Goal: Task Accomplishment & Management: Manage account settings

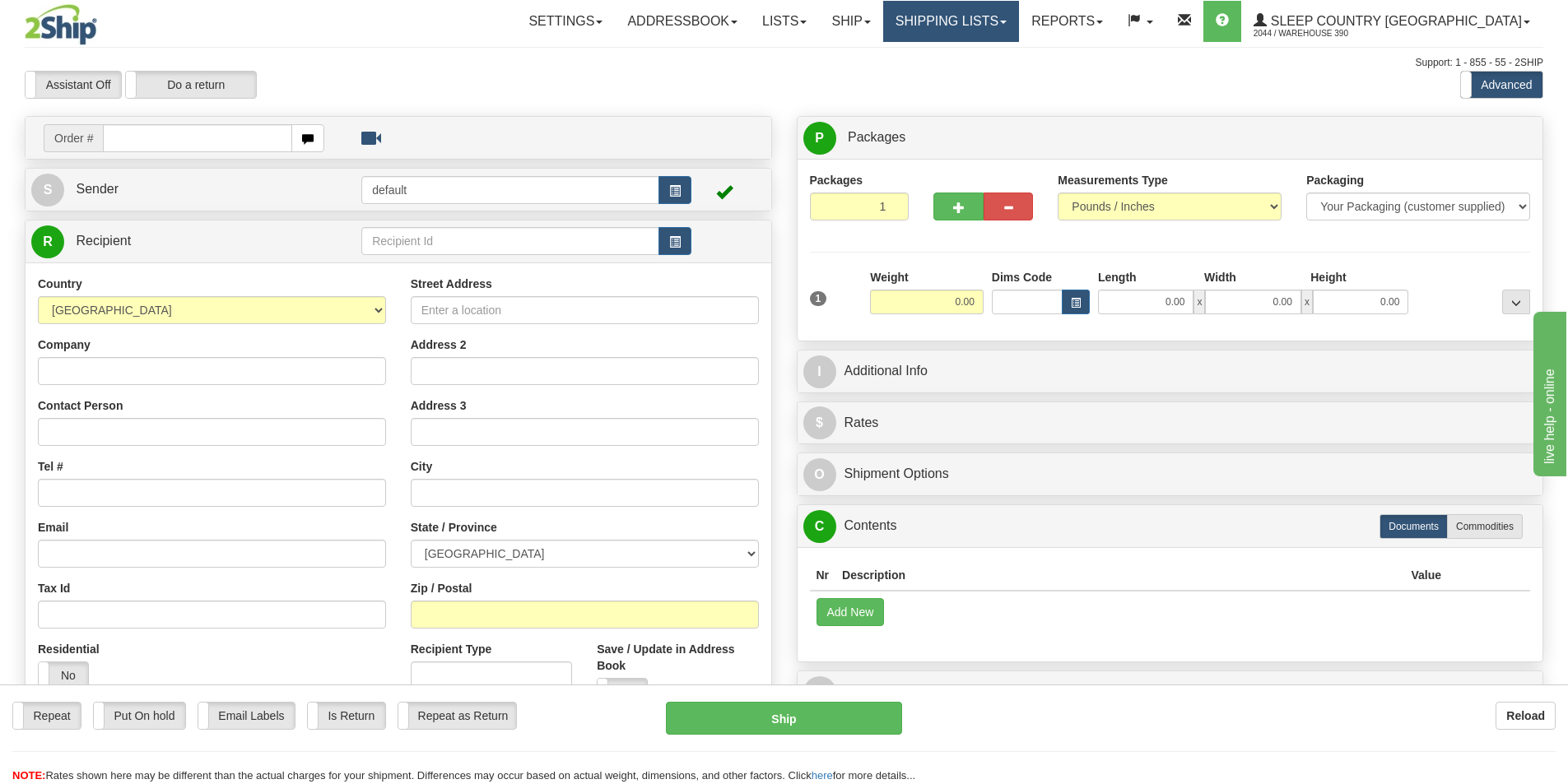
click at [1013, 19] on link "Shipping lists" at bounding box center [951, 21] width 136 height 41
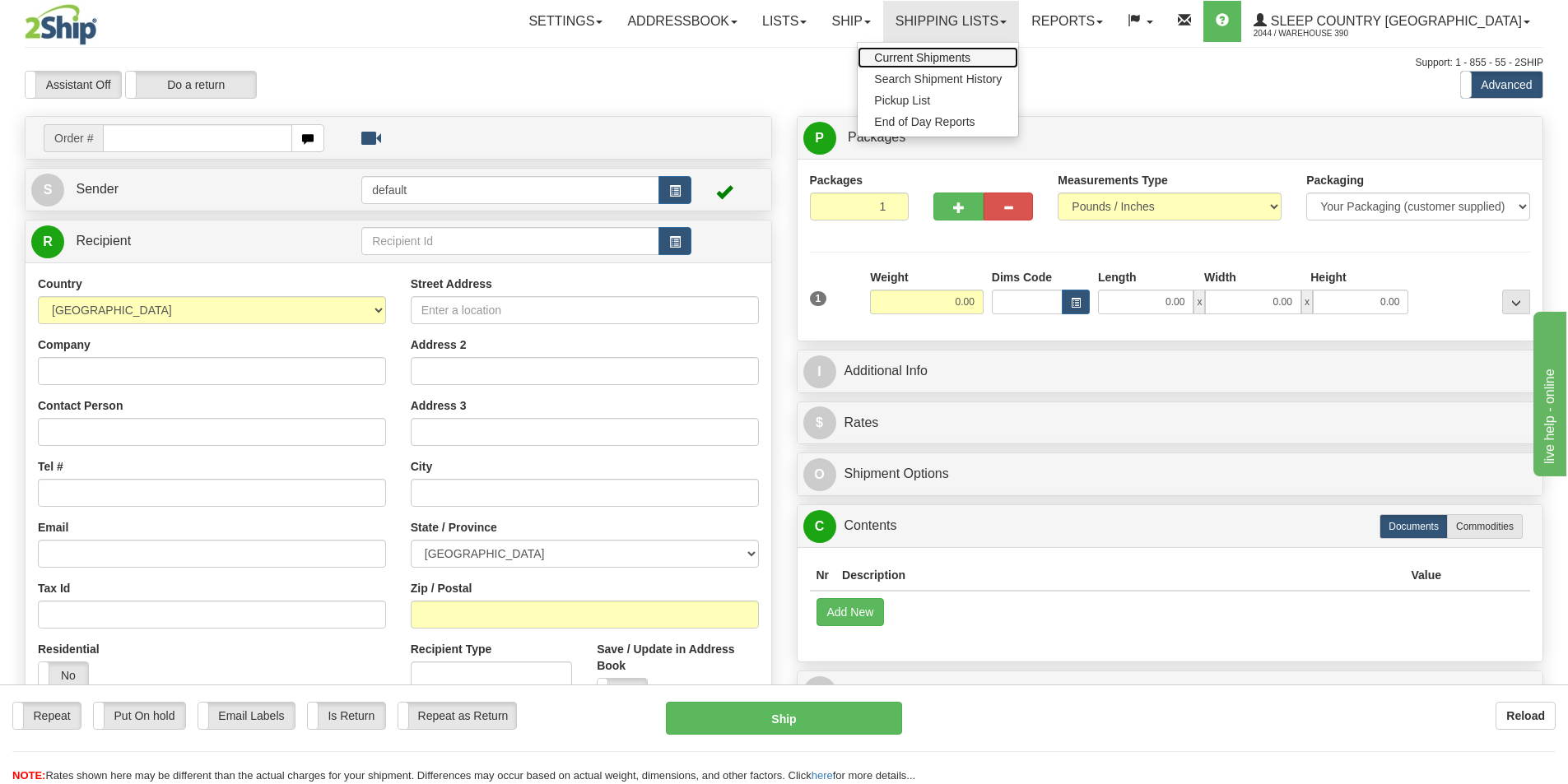
click at [970, 56] on span "Current Shipments" at bounding box center [923, 58] width 97 height 14
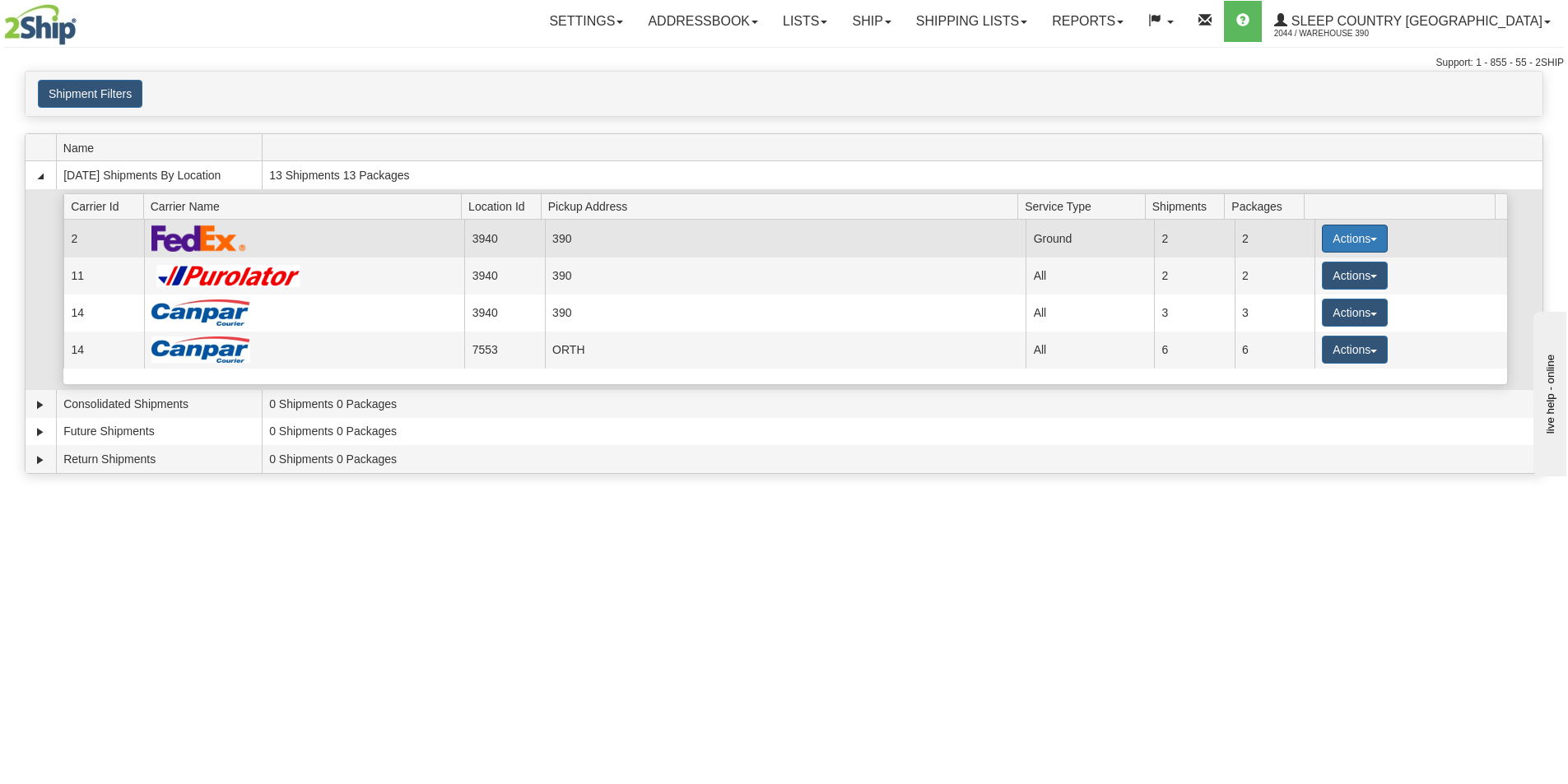
click at [1363, 237] on button "Actions" at bounding box center [1355, 238] width 66 height 28
click at [1310, 290] on span "Close" at bounding box center [1290, 290] width 38 height 12
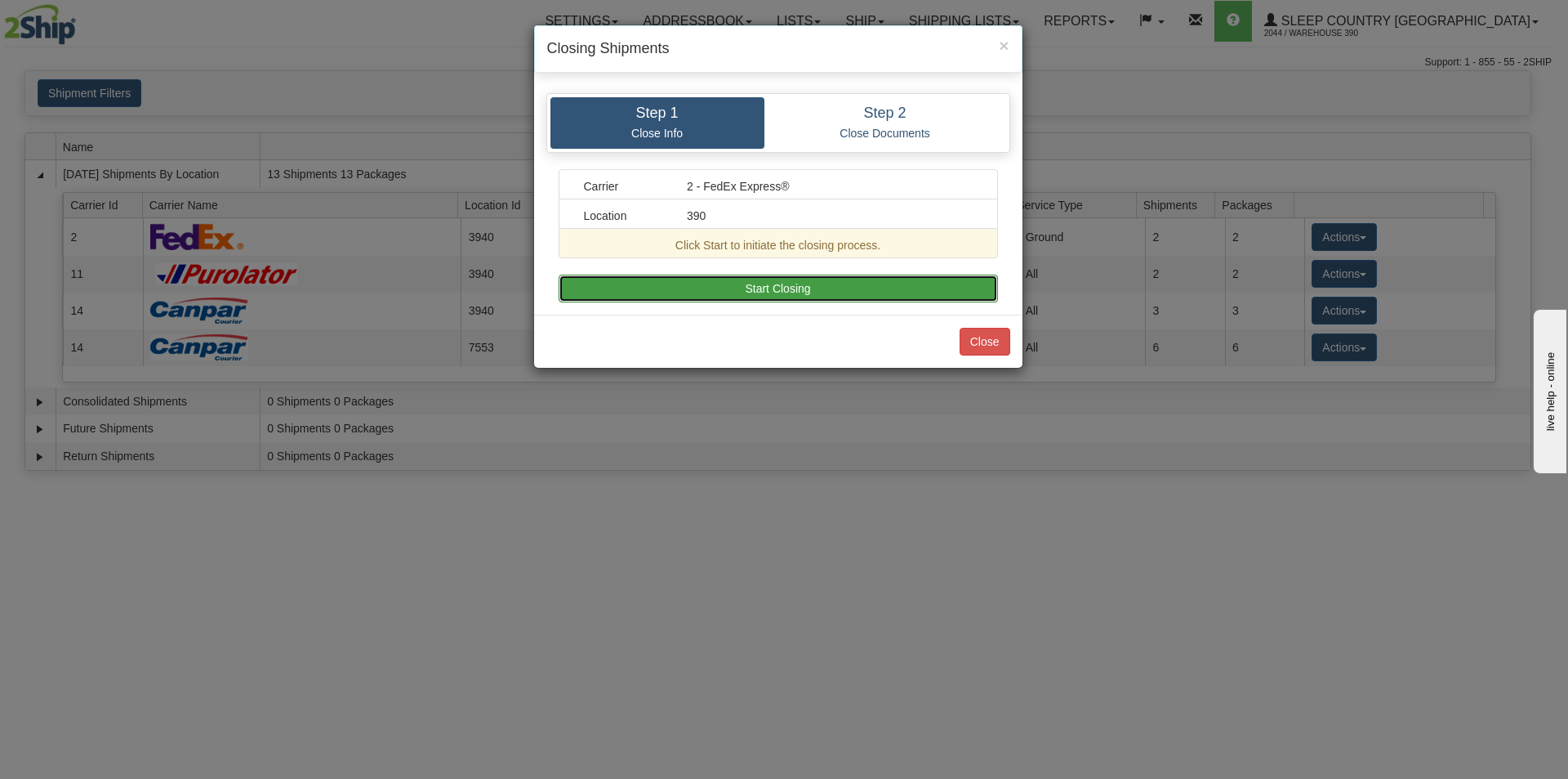
click at [877, 292] on button "Start Closing" at bounding box center [779, 288] width 440 height 28
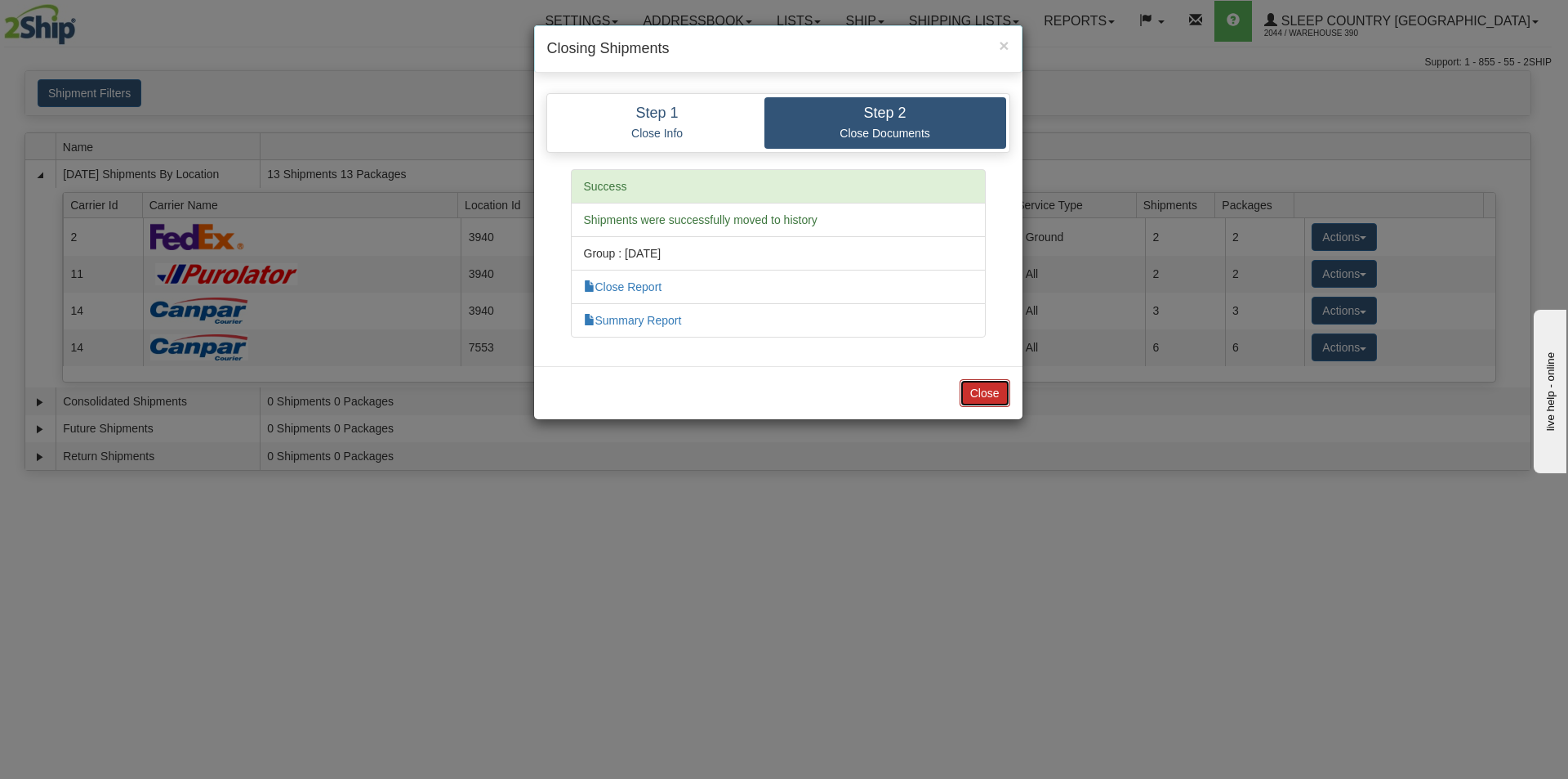
click at [988, 387] on button "Close" at bounding box center [985, 393] width 50 height 28
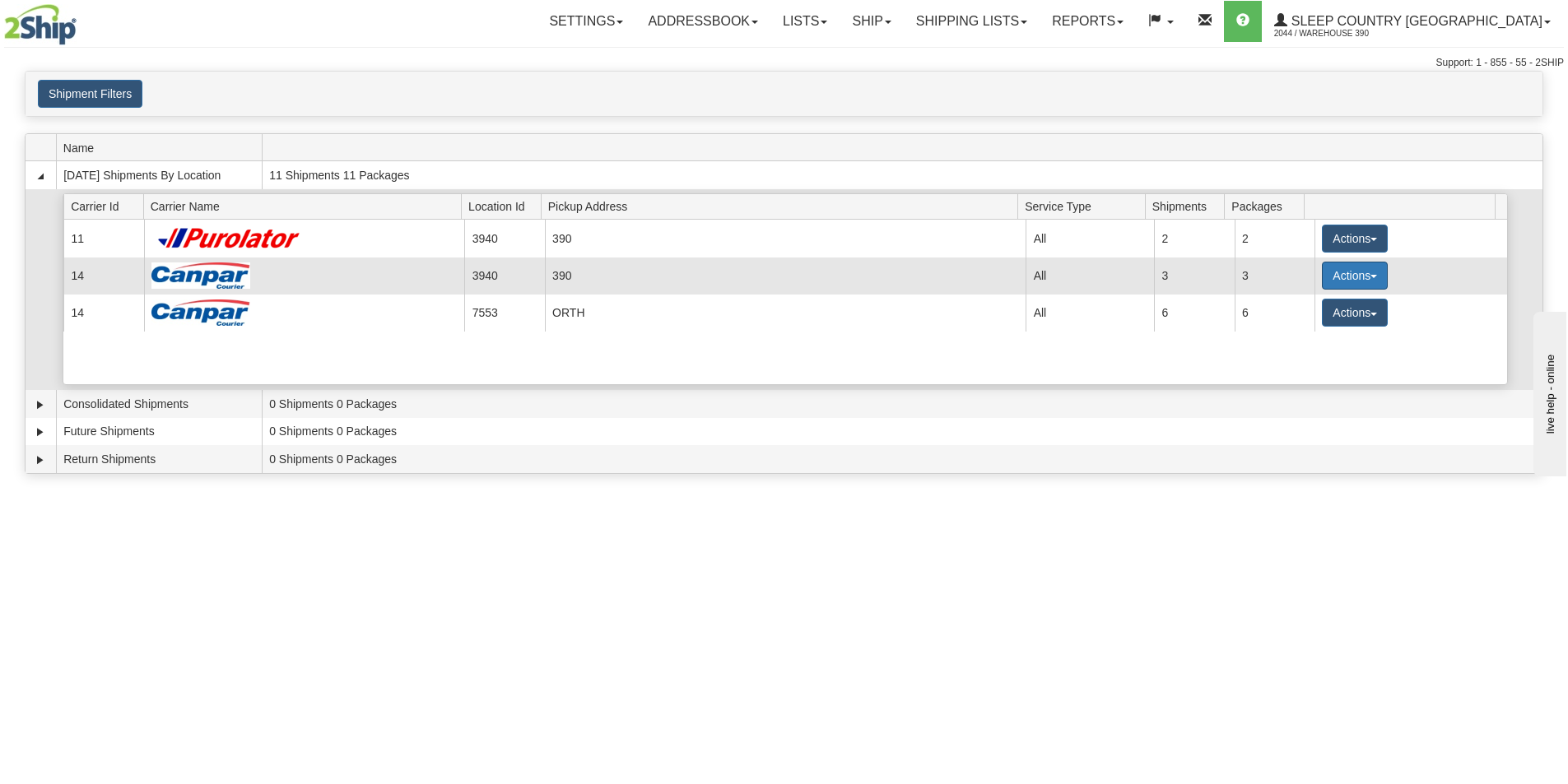
click at [1366, 268] on button "Actions" at bounding box center [1355, 275] width 66 height 28
click at [1302, 329] on span "Close" at bounding box center [1290, 328] width 38 height 12
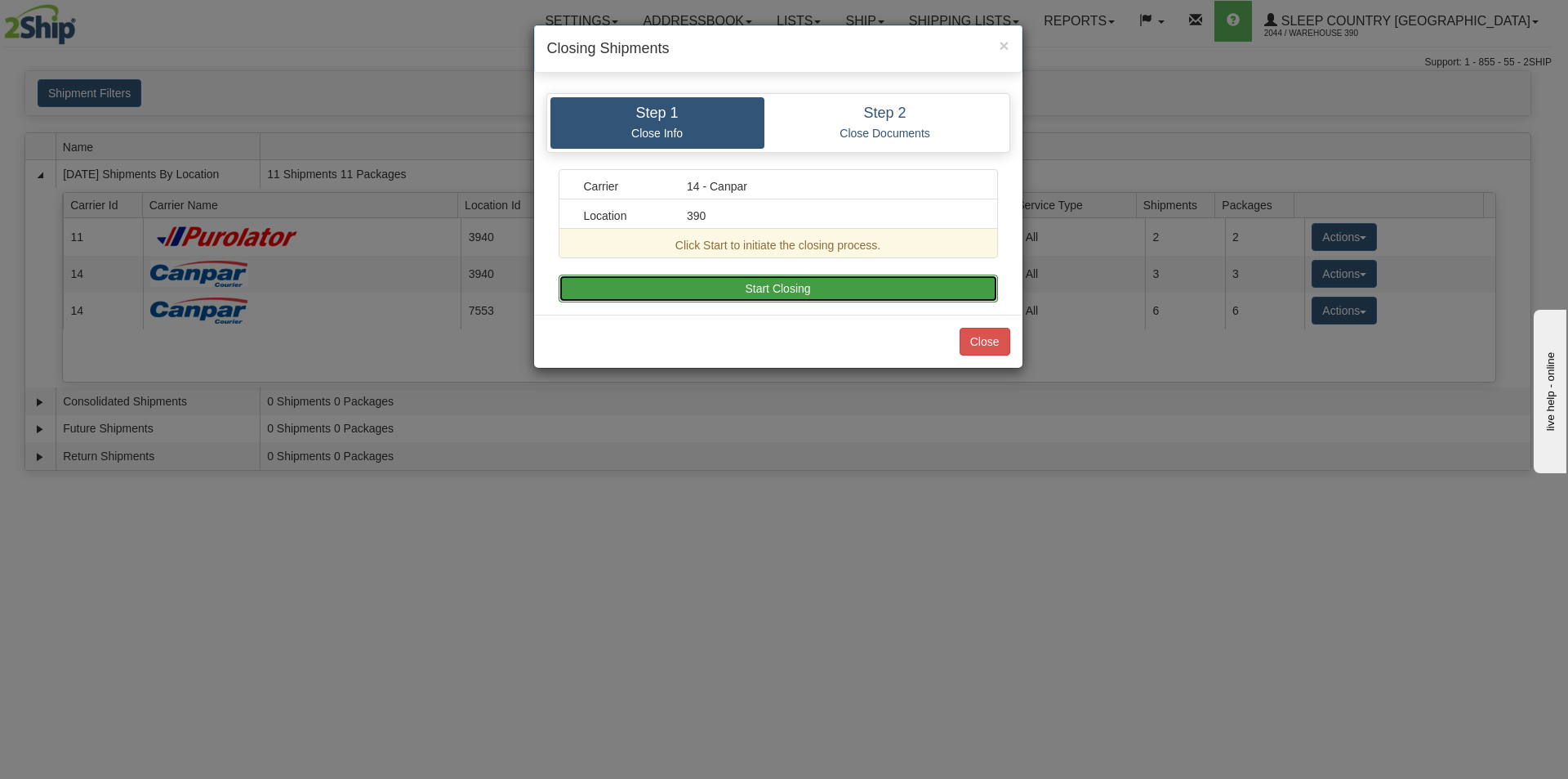
click at [813, 285] on button "Start Closing" at bounding box center [779, 288] width 440 height 28
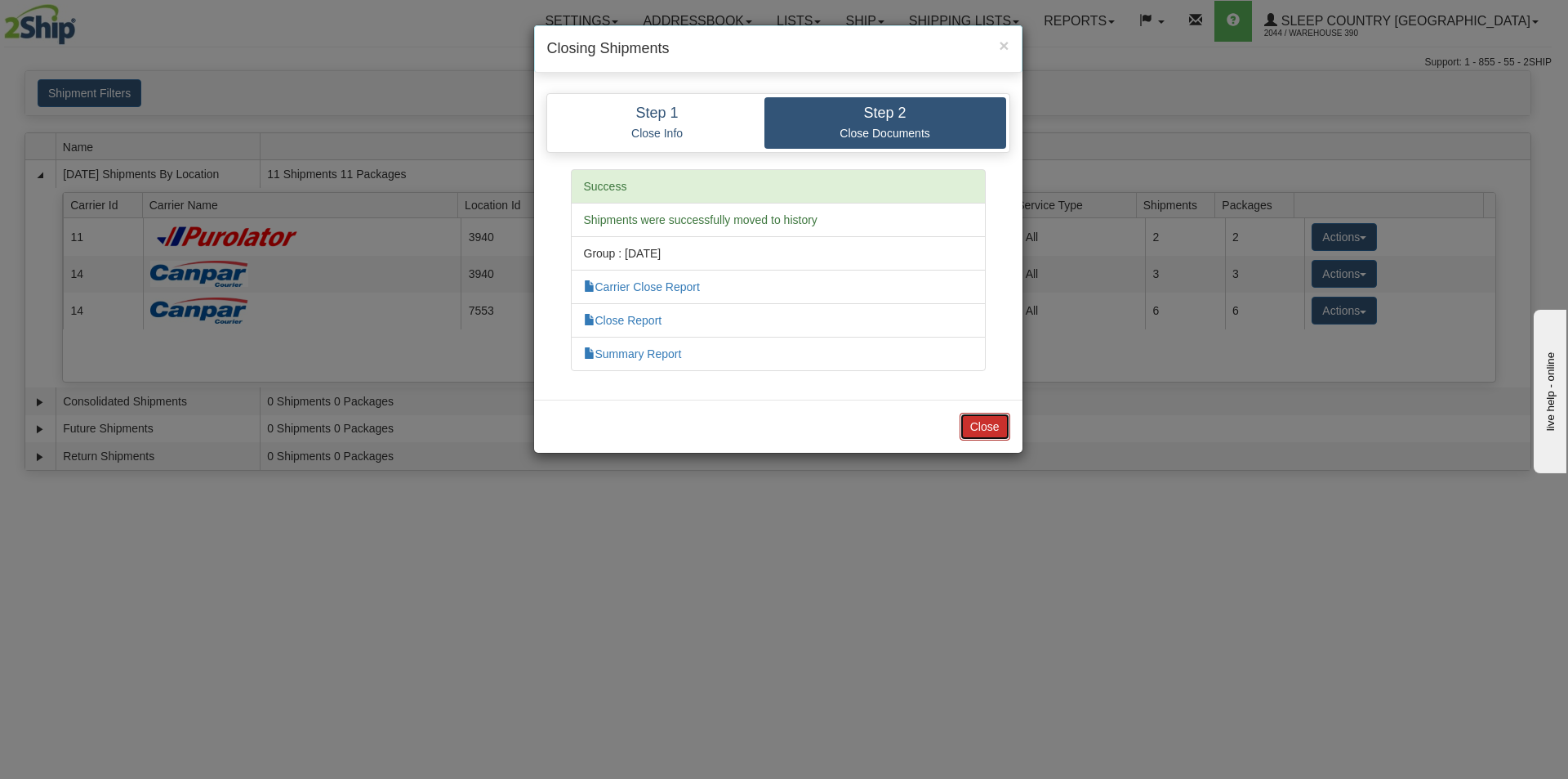
click at [987, 423] on button "Close" at bounding box center [985, 427] width 50 height 28
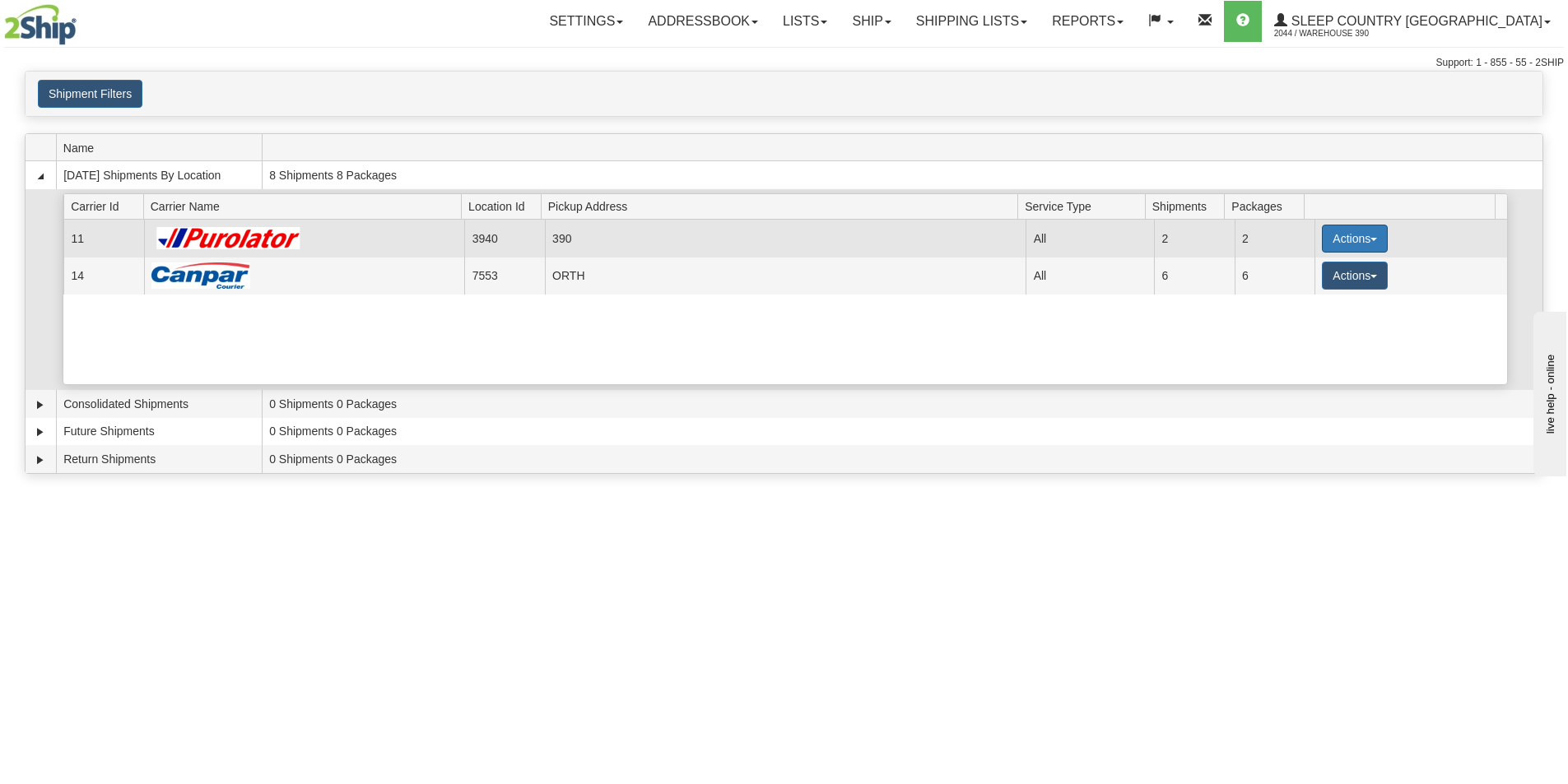
click at [1363, 235] on button "Actions" at bounding box center [1355, 238] width 66 height 28
click at [1316, 317] on span "Pickup" at bounding box center [1293, 312] width 43 height 12
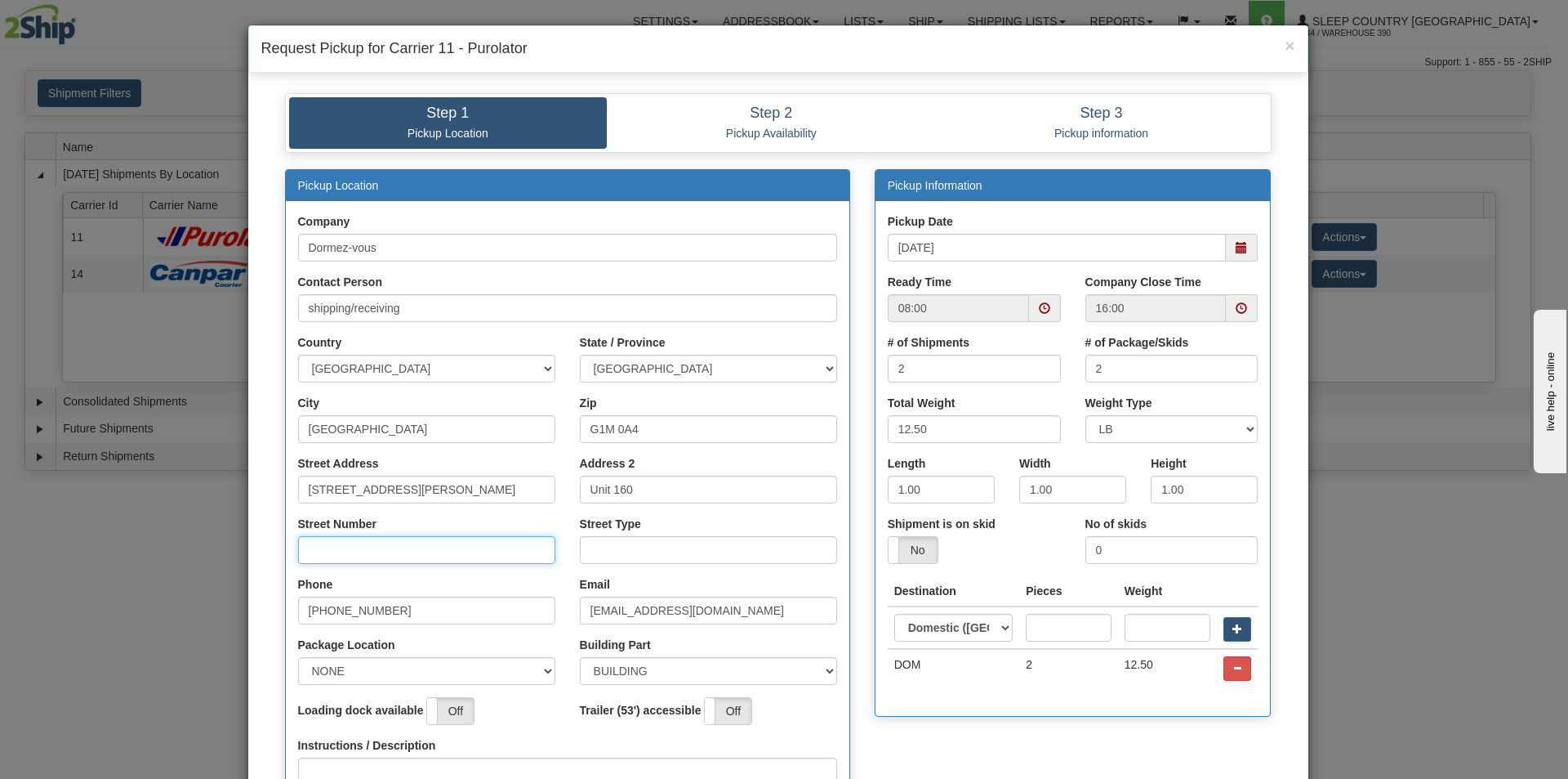
click at [386, 541] on input "Street Number" at bounding box center [427, 549] width 257 height 28
type input "210"
click at [606, 551] on input "Street Type" at bounding box center [709, 549] width 257 height 28
click at [1237, 246] on span at bounding box center [1242, 248] width 12 height 12
type input "rue"
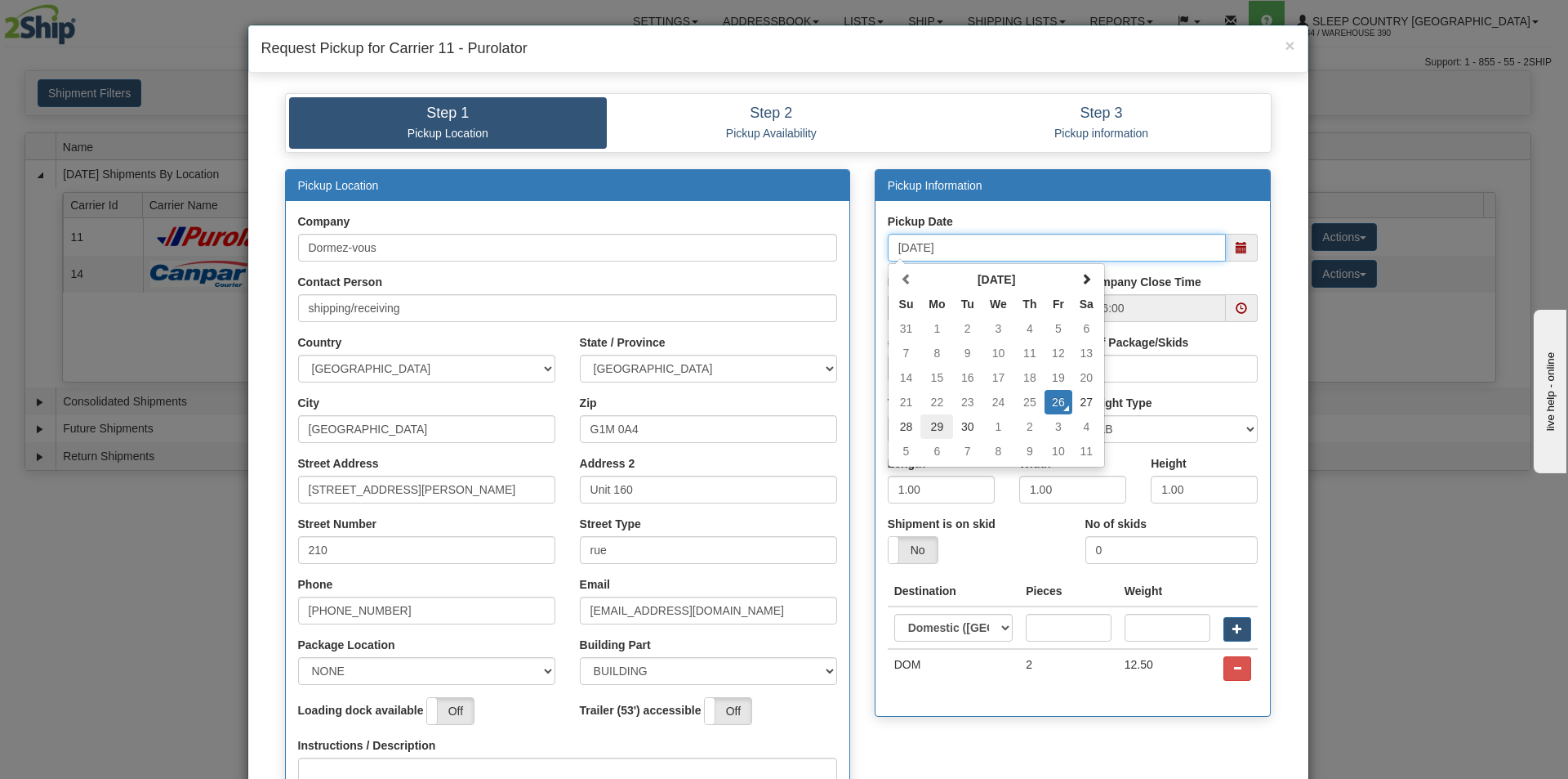
click at [935, 431] on td "29" at bounding box center [937, 427] width 33 height 24
type input "09/29/2025"
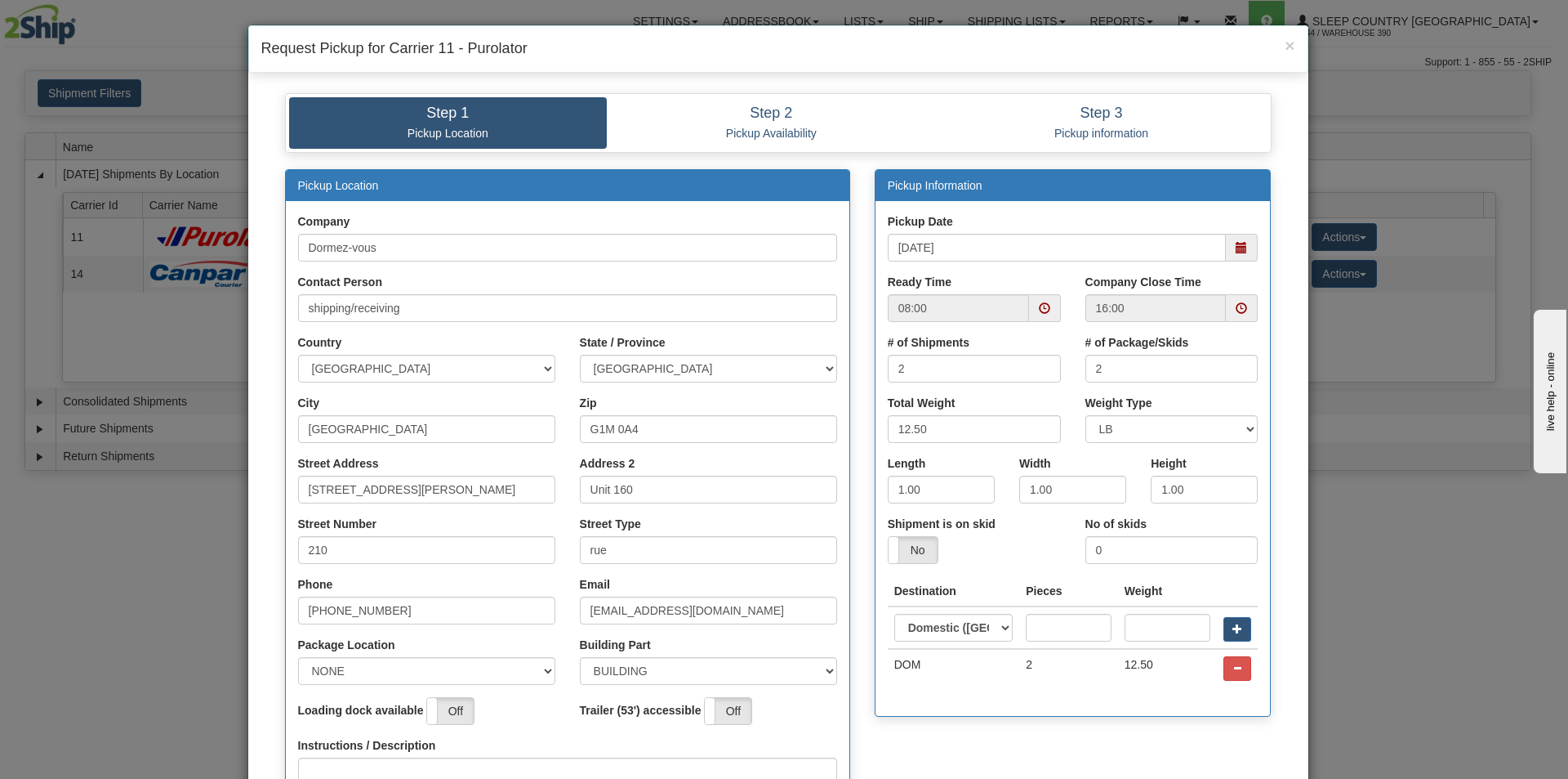
click at [1238, 307] on span at bounding box center [1242, 308] width 12 height 12
click at [1017, 339] on div "# of Shipments 2" at bounding box center [974, 358] width 173 height 48
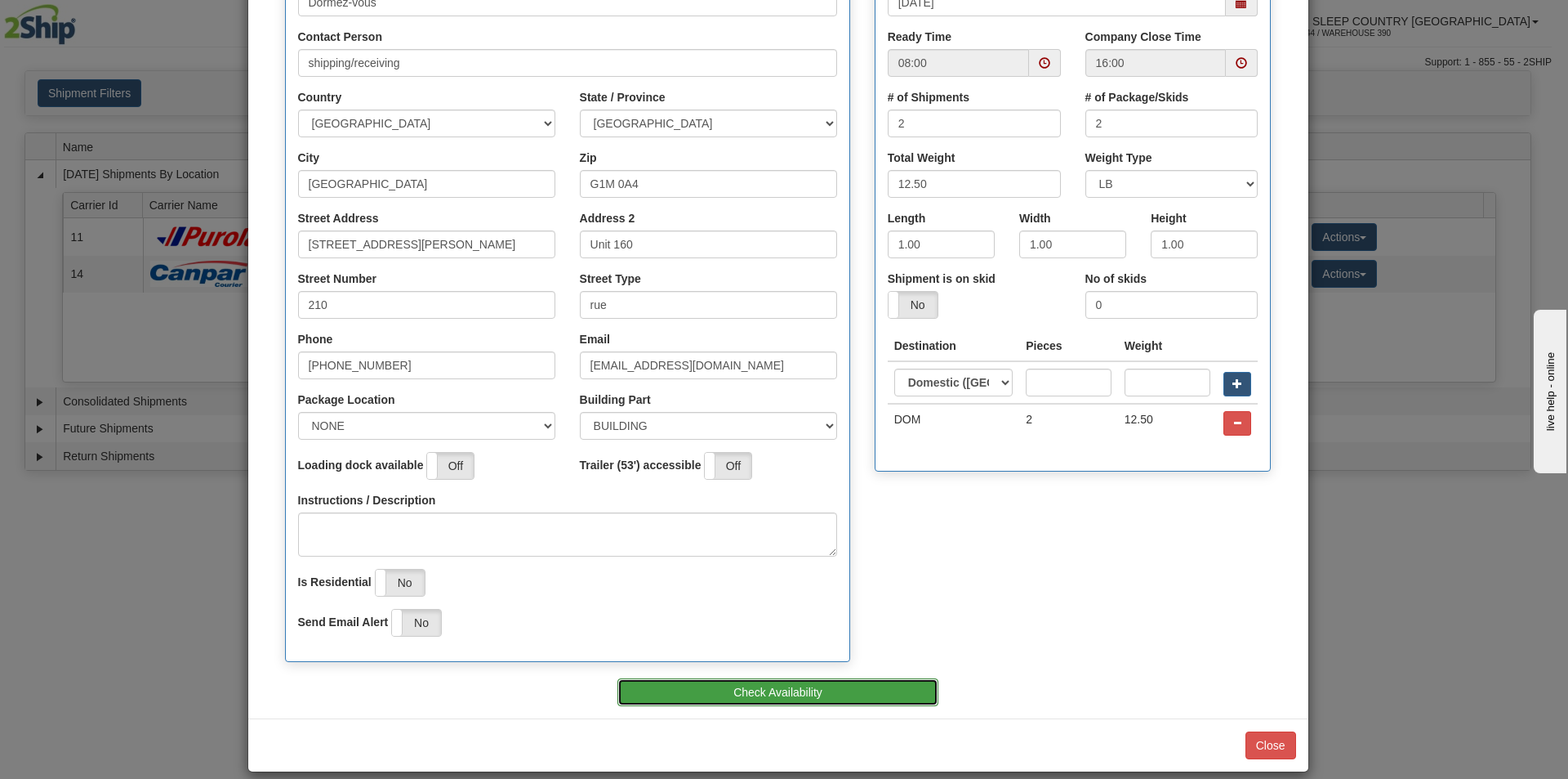
click at [777, 697] on button "Check Availability" at bounding box center [779, 692] width 321 height 28
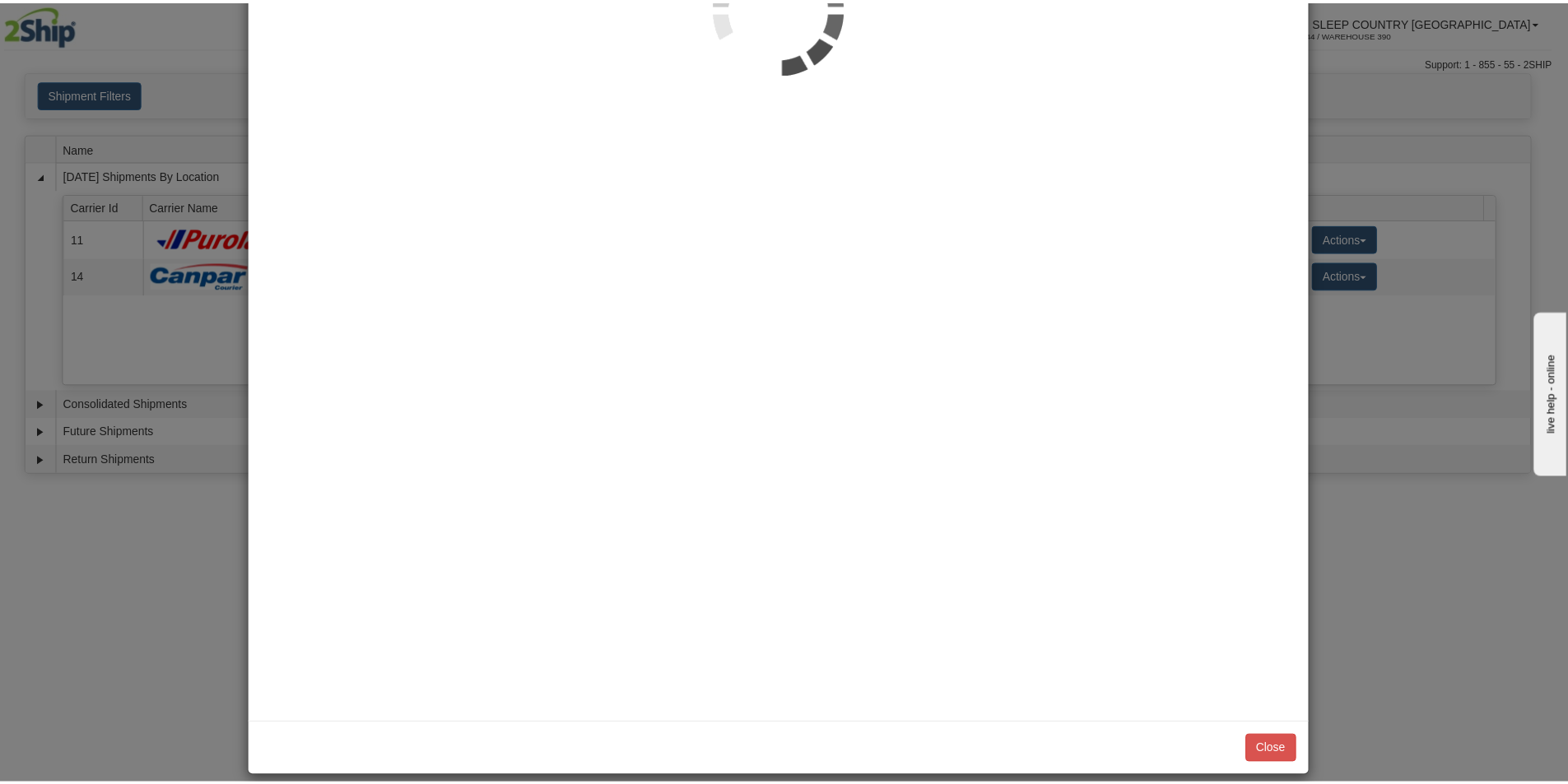
scroll to position [0, 0]
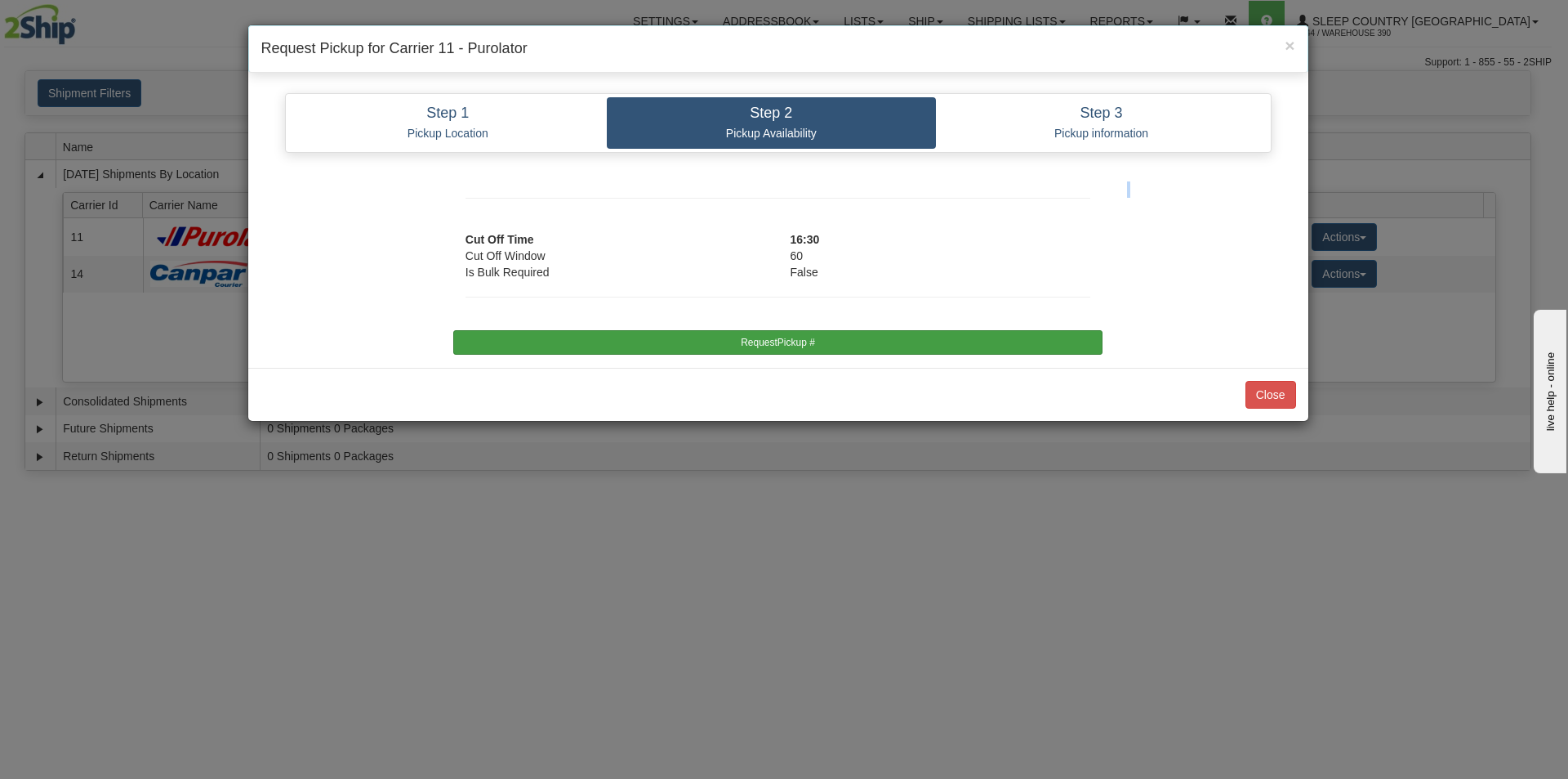
click at [850, 182] on div "Cut Off Time 16:30 Cut Off Window 60 Is Bulk Required False RequestPickup #" at bounding box center [779, 182] width 1011 height 0
click at [850, 353] on button "RequestPickup #" at bounding box center [778, 342] width 649 height 24
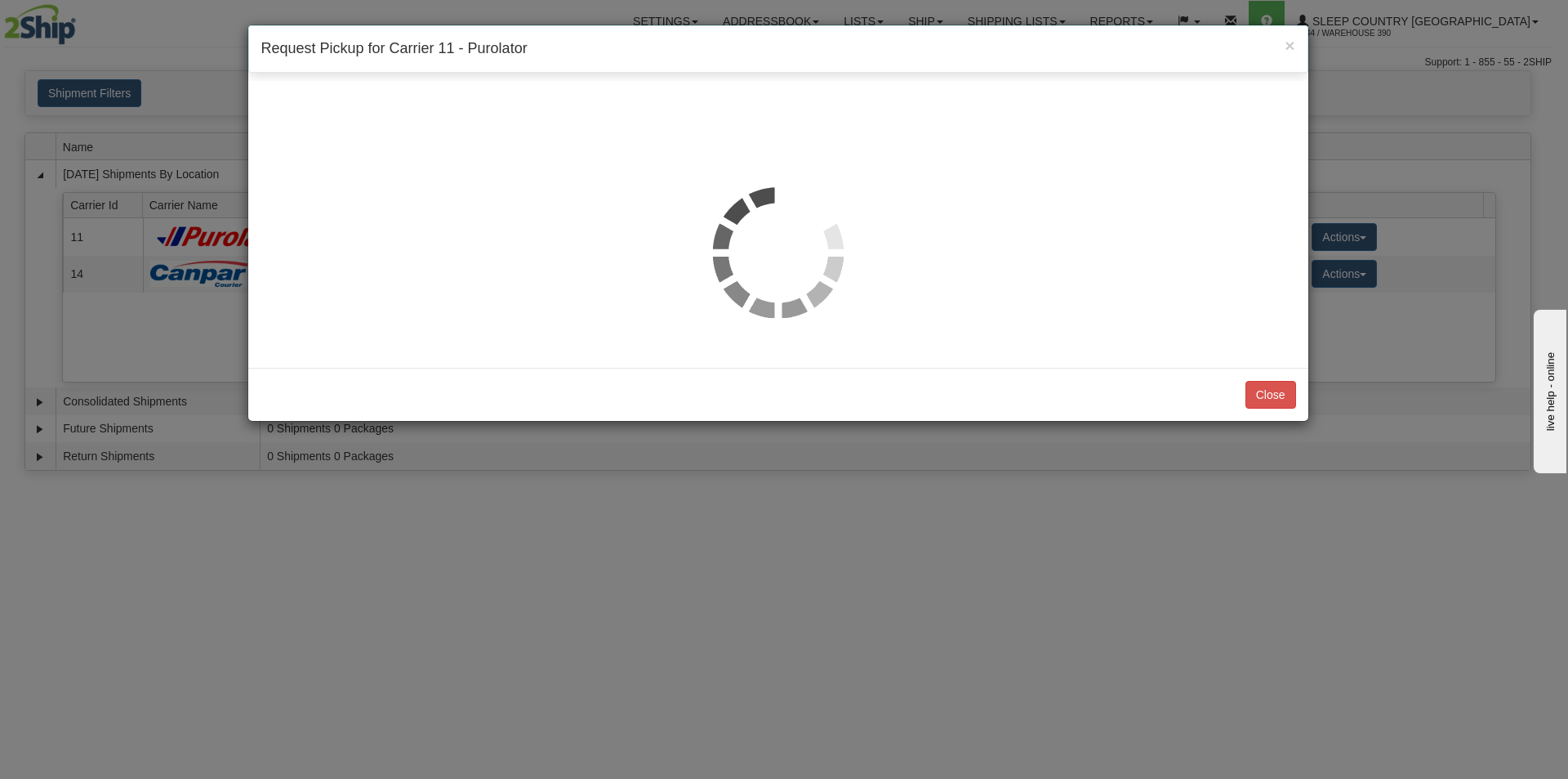
click at [847, 346] on div at bounding box center [778, 224] width 1060 height 287
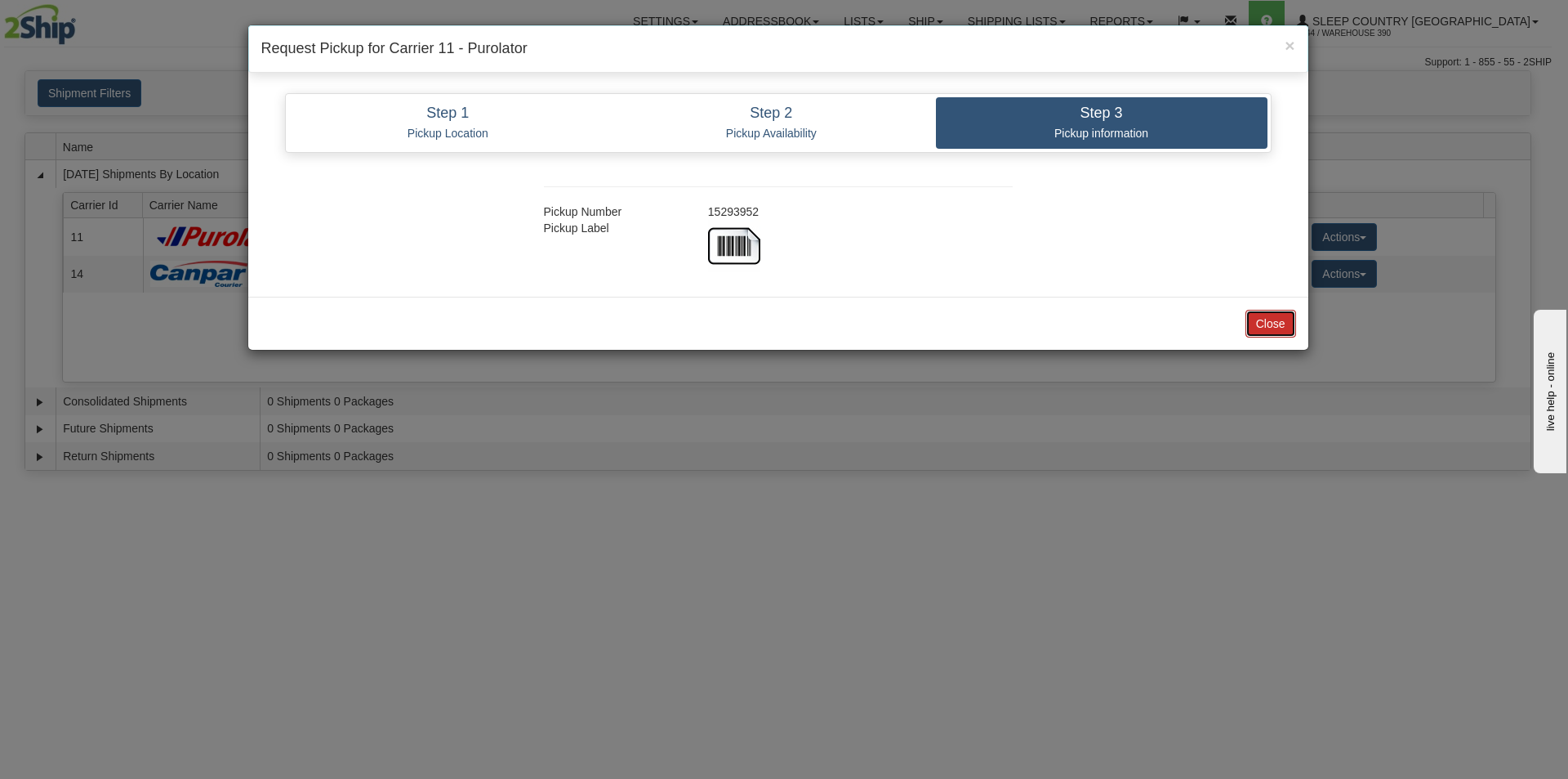
click at [1263, 325] on button "Close" at bounding box center [1271, 323] width 50 height 28
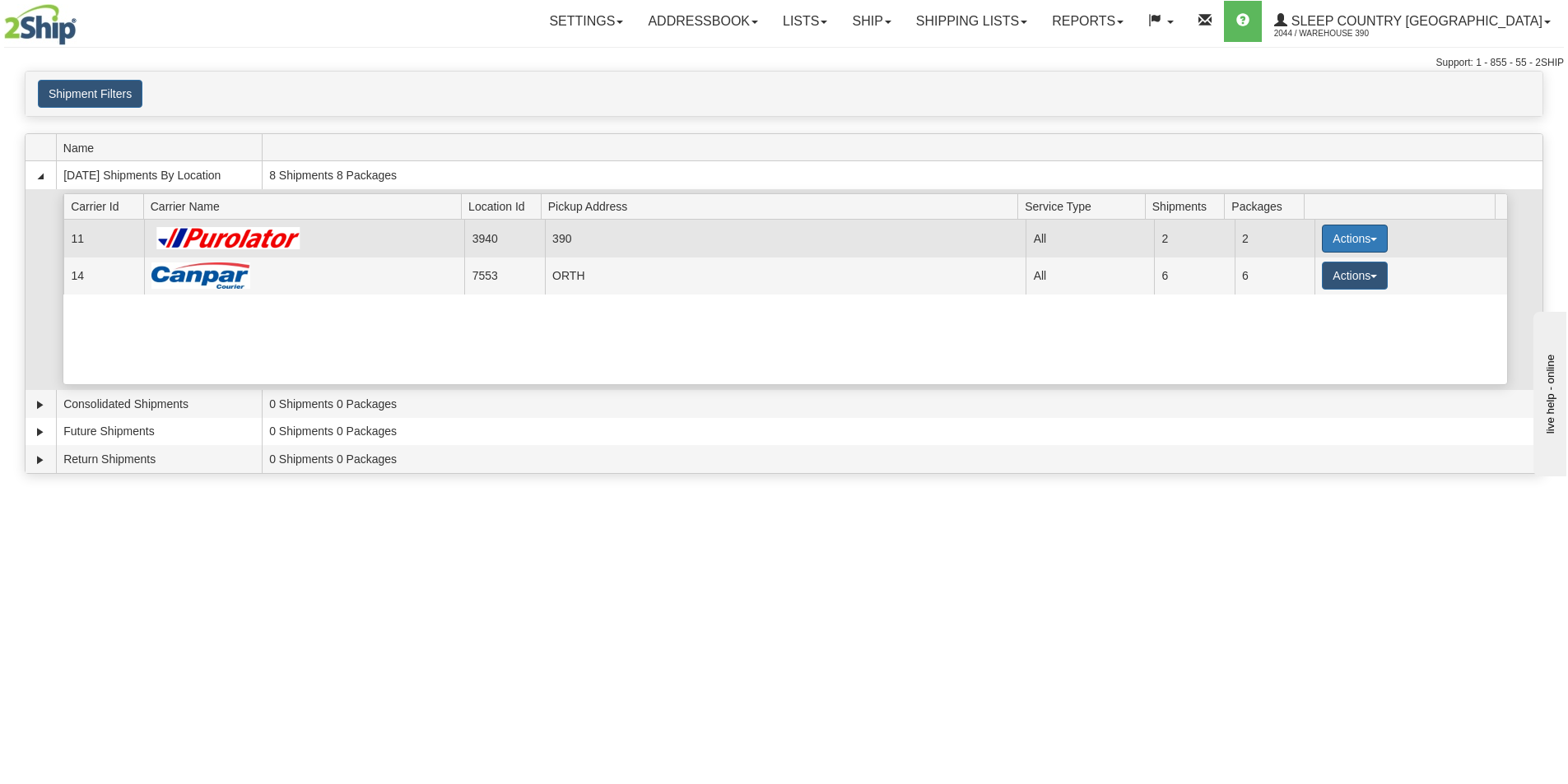
click at [1367, 237] on button "Actions" at bounding box center [1355, 238] width 66 height 28
click at [1288, 290] on span "Close" at bounding box center [1290, 290] width 38 height 12
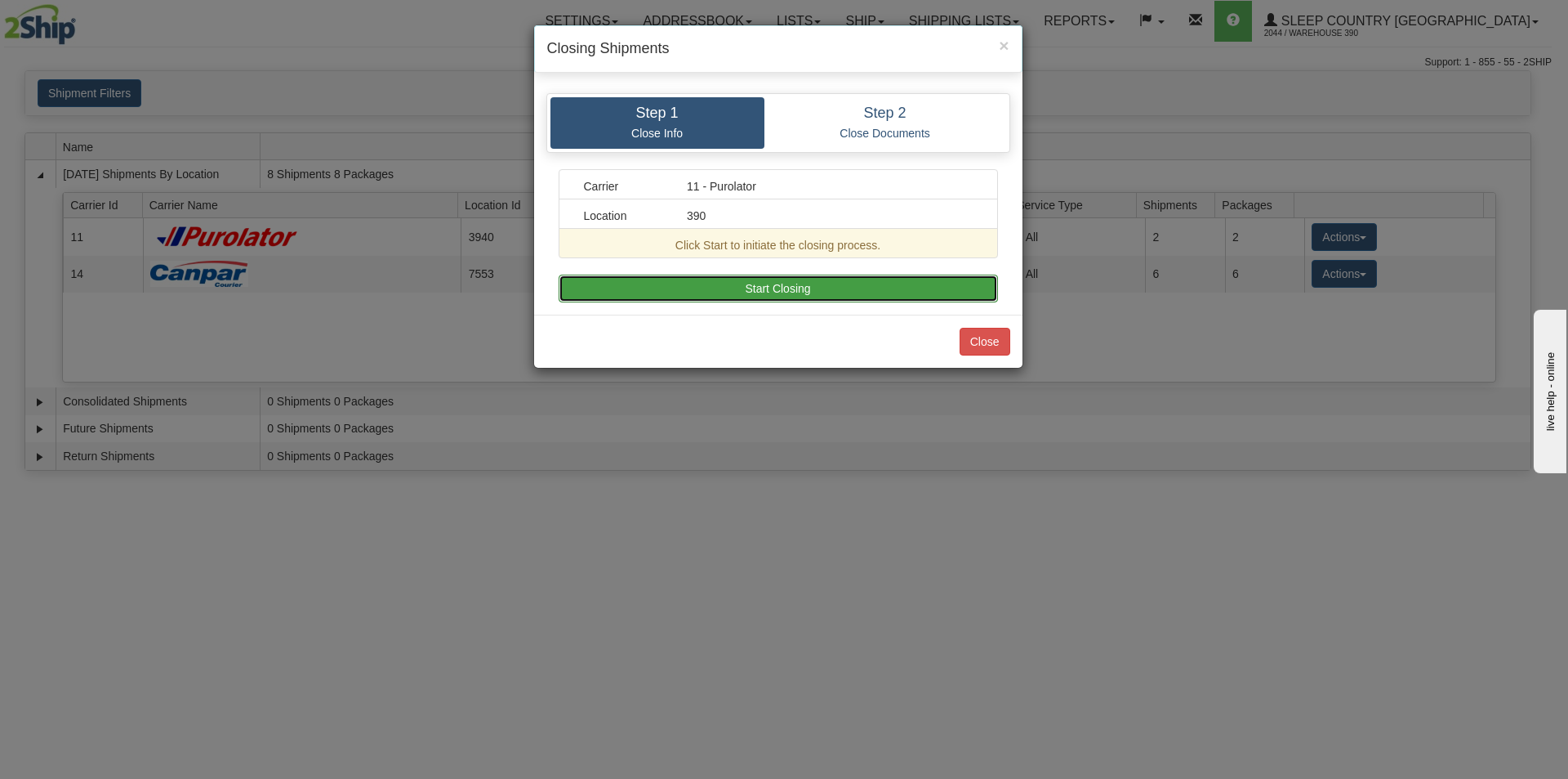
click at [749, 294] on button "Start Closing" at bounding box center [779, 288] width 440 height 28
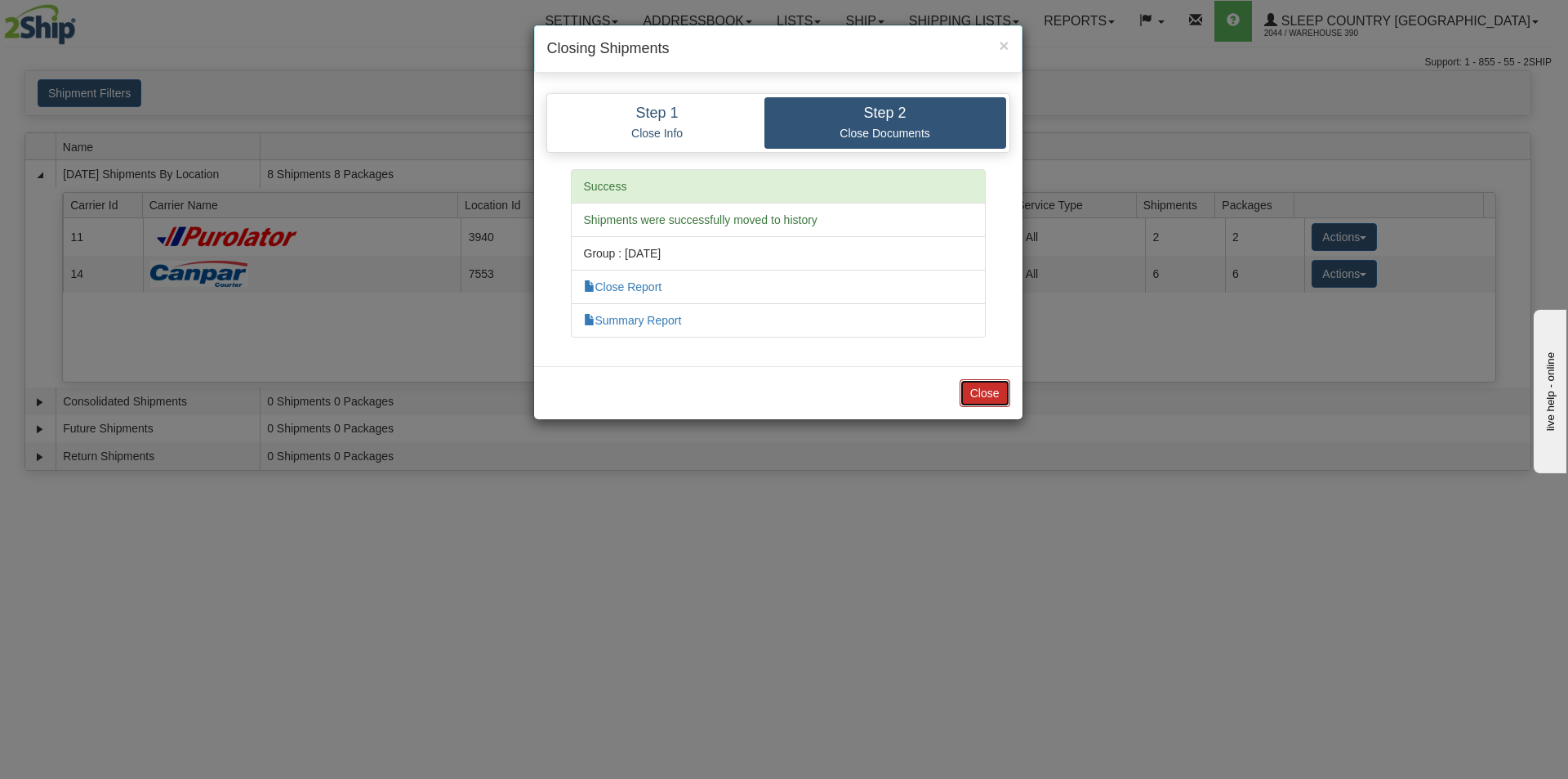
click at [989, 395] on button "Close" at bounding box center [985, 393] width 50 height 28
